Goal: Check status: Check status

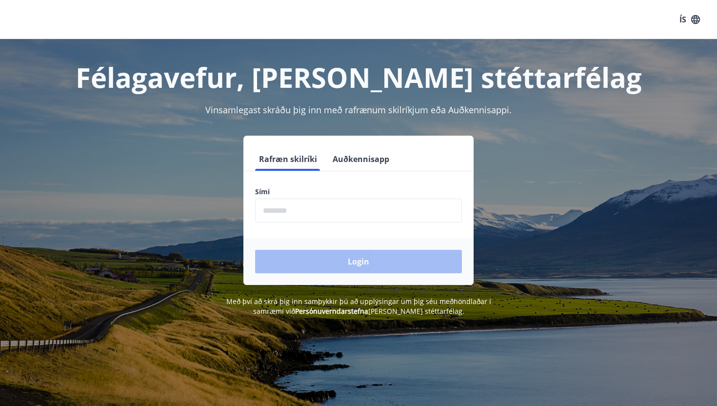
click at [379, 204] on input "phone" at bounding box center [358, 211] width 207 height 24
type input "********"
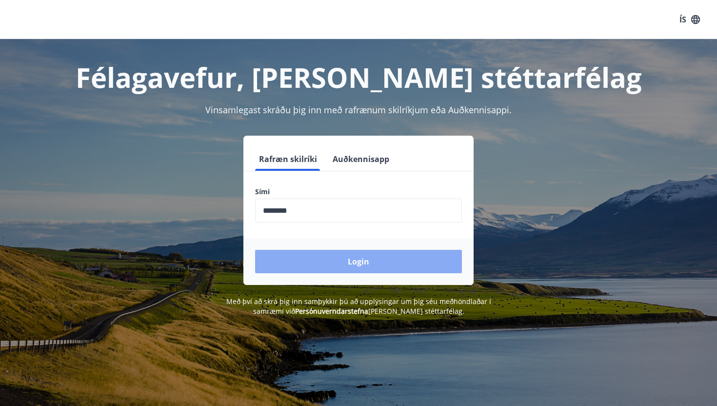
click at [346, 261] on button "Login" at bounding box center [358, 261] width 207 height 23
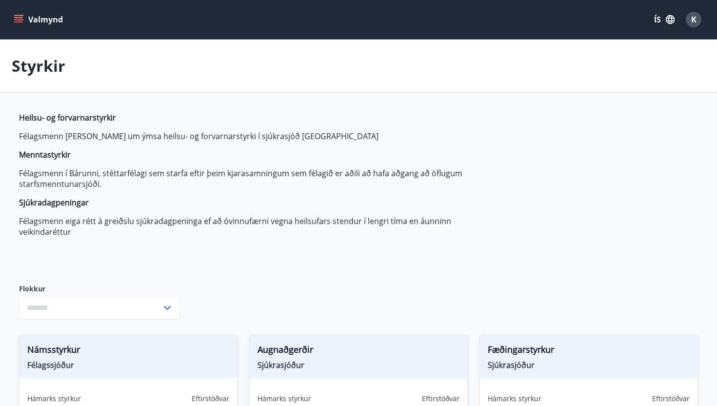
type input "***"
click at [41, 16] on button "Valmynd" at bounding box center [39, 20] width 55 height 18
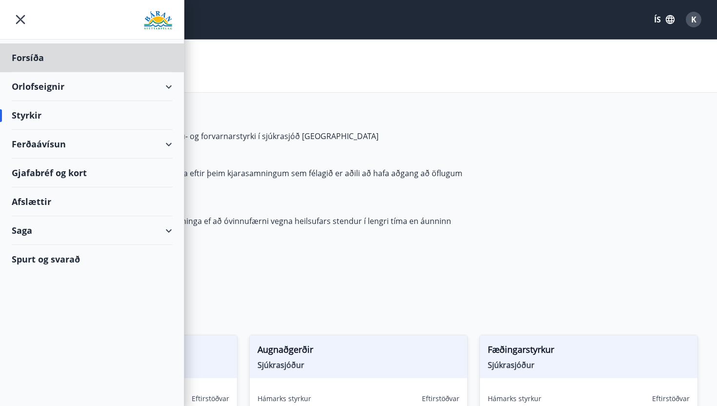
click at [40, 109] on div "Styrkir" at bounding box center [92, 115] width 160 height 29
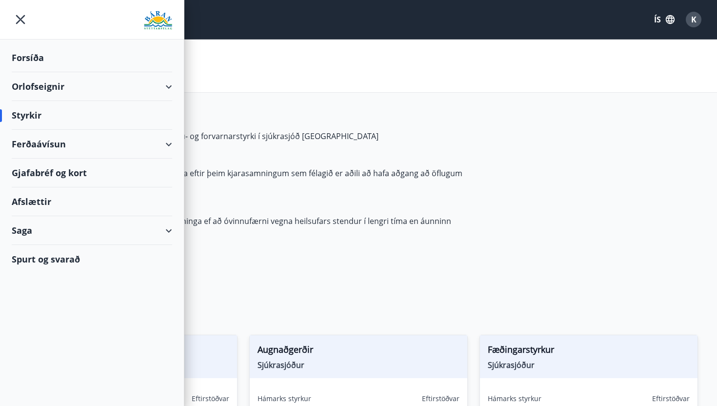
click at [21, 117] on div "Styrkir" at bounding box center [92, 115] width 160 height 29
click at [19, 18] on icon "menu" at bounding box center [20, 19] width 9 height 9
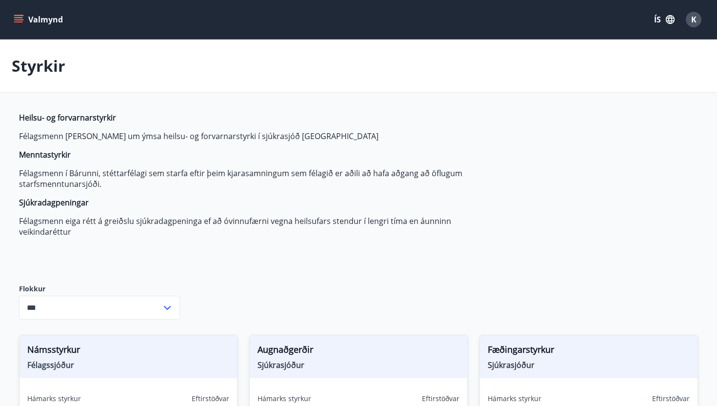
click at [22, 18] on icon "menu" at bounding box center [18, 17] width 9 height 1
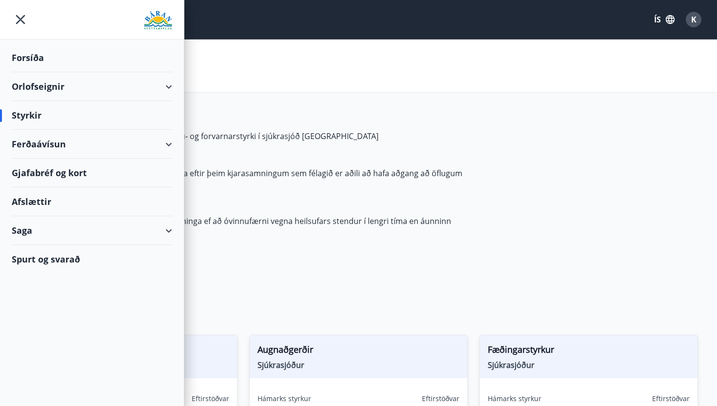
click at [165, 223] on div "Saga" at bounding box center [92, 230] width 160 height 29
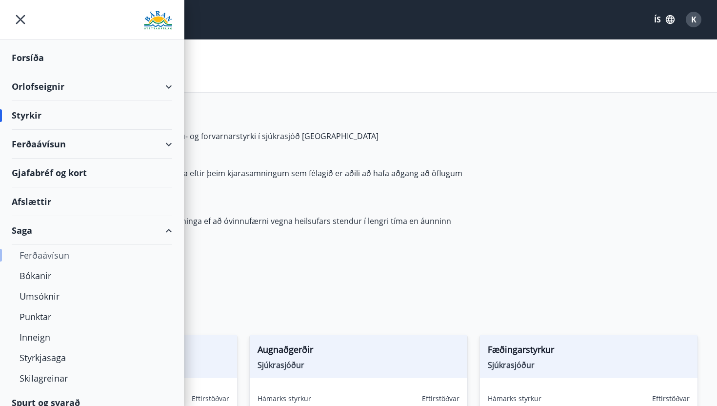
scroll to position [11, 0]
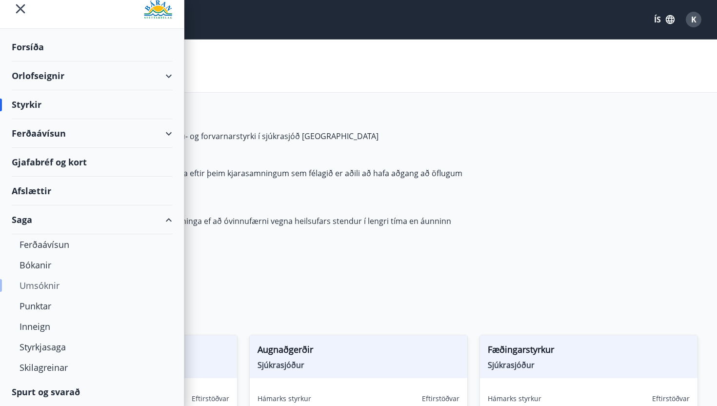
click at [52, 280] on div "Umsóknir" at bounding box center [92, 285] width 145 height 20
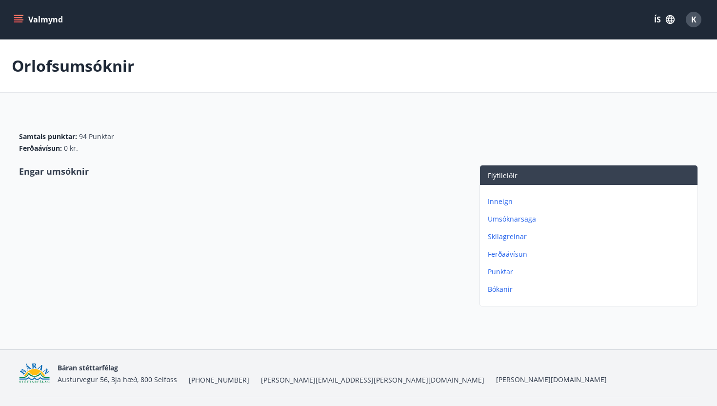
click at [518, 215] on p "Umsóknarsaga" at bounding box center [591, 219] width 206 height 10
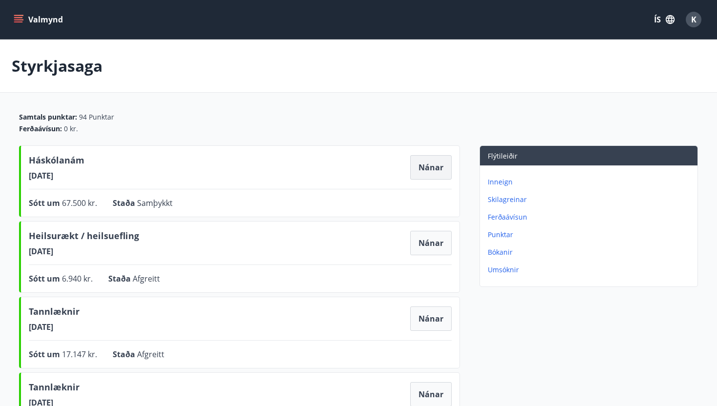
click at [420, 165] on button "Nánar" at bounding box center [430, 167] width 41 height 24
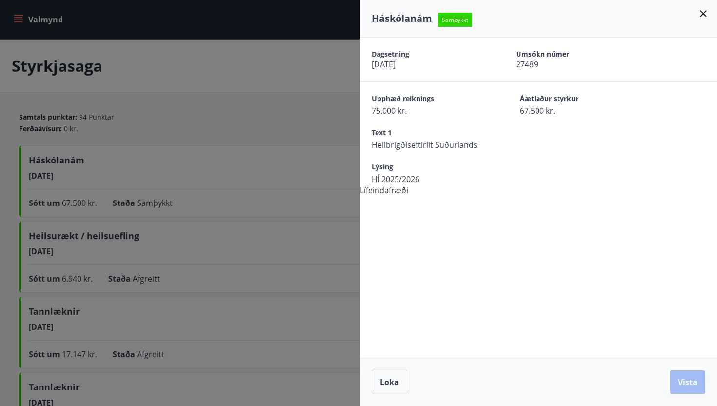
click at [708, 12] on icon at bounding box center [704, 14] width 12 height 12
